Goal: Information Seeking & Learning: Check status

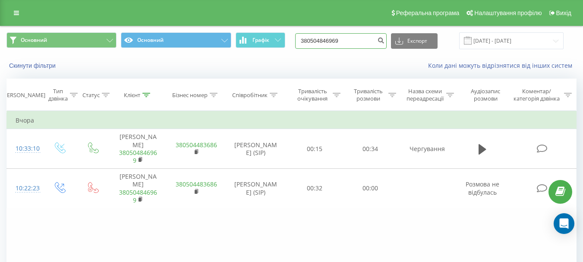
click at [346, 38] on input "380504846969" at bounding box center [341, 41] width 92 height 16
type input "3"
paste input "+380 96 795 4743"
type input "+380 96 795 4743"
click at [385, 41] on icon "submit" at bounding box center [380, 39] width 7 height 5
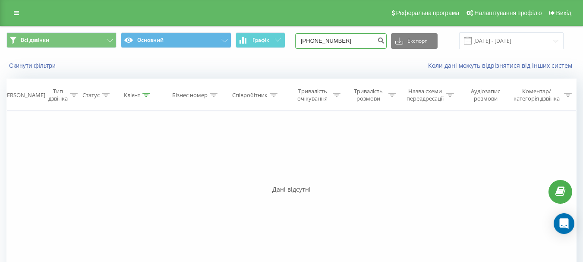
click at [361, 38] on input "[PHONE_NUMBER]" at bounding box center [341, 41] width 92 height 16
click at [314, 41] on input "[PHONE_NUMBER]" at bounding box center [341, 41] width 92 height 16
click at [318, 39] on input "[PHONE_NUMBER]" at bounding box center [341, 41] width 92 height 16
type input "0967954743"
click at [385, 42] on icon "submit" at bounding box center [380, 39] width 7 height 5
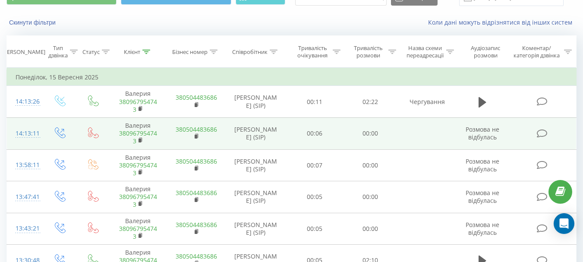
click at [240, 125] on td "Бут Каріна Володимирівна (SIP)" at bounding box center [256, 133] width 62 height 32
click at [140, 140] on rect at bounding box center [140, 141] width 3 height 4
